Goal: Information Seeking & Learning: Learn about a topic

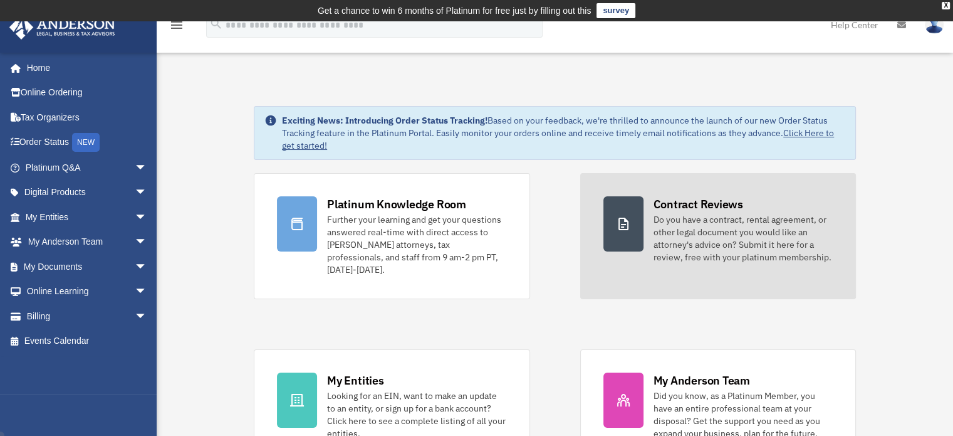
click at [643, 234] on link "Contract Reviews Do you have a contract, rental agreement, or other legal docum…" at bounding box center [718, 236] width 276 height 126
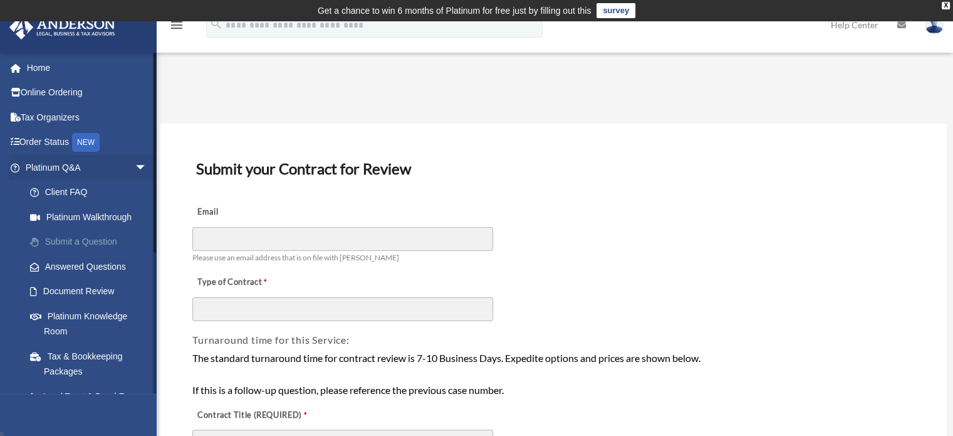
click at [93, 240] on link "Submit a Question" at bounding box center [92, 241] width 149 height 25
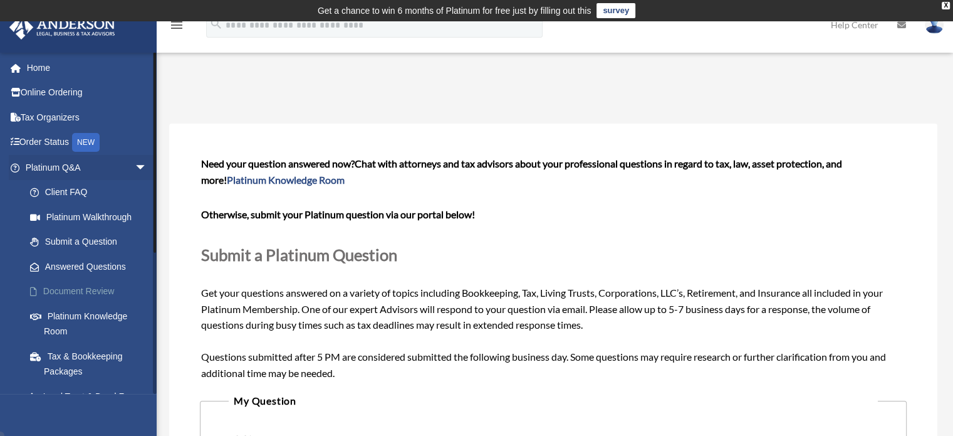
click at [91, 290] on link "Document Review" at bounding box center [92, 291] width 149 height 25
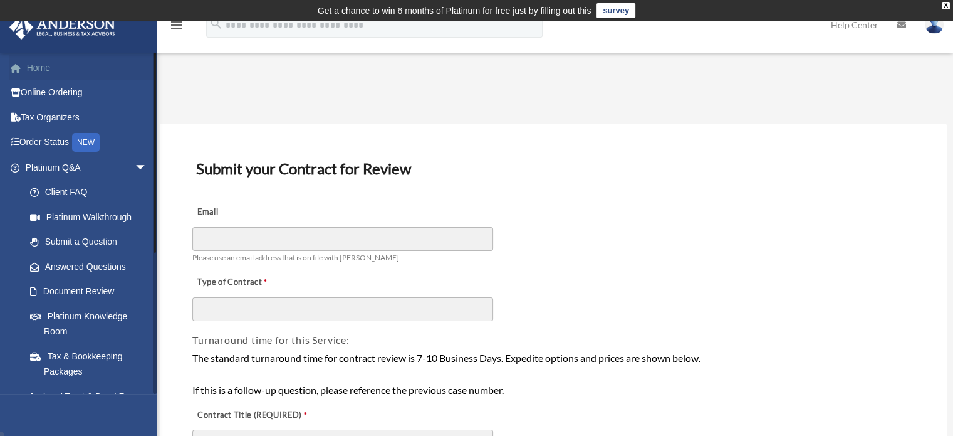
click at [60, 65] on link "Home" at bounding box center [87, 67] width 157 height 25
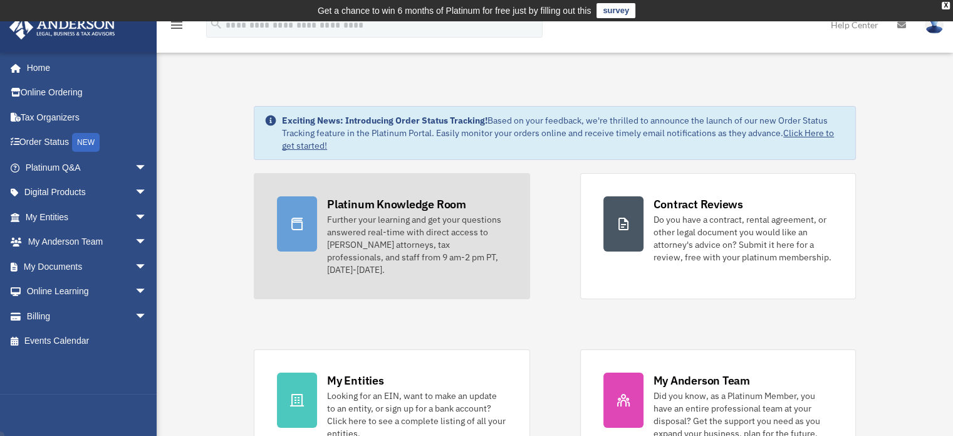
click at [359, 241] on div "Further your learning and get your questions answered real-time with direct acc…" at bounding box center [416, 244] width 179 height 63
